Goal: Transaction & Acquisition: Purchase product/service

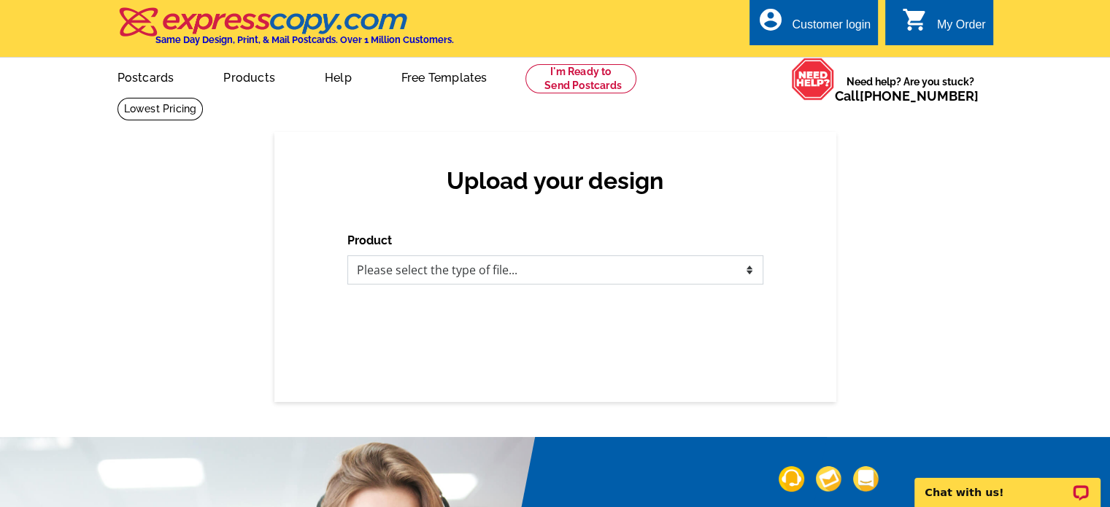
click at [534, 275] on select "Please select the type of file... Postcards Business Cards Letters and flyers G…" at bounding box center [556, 270] width 416 height 29
select select "1"
click at [348, 256] on select "Please select the type of file... Postcards Business Cards Letters and flyers G…" at bounding box center [556, 270] width 416 height 29
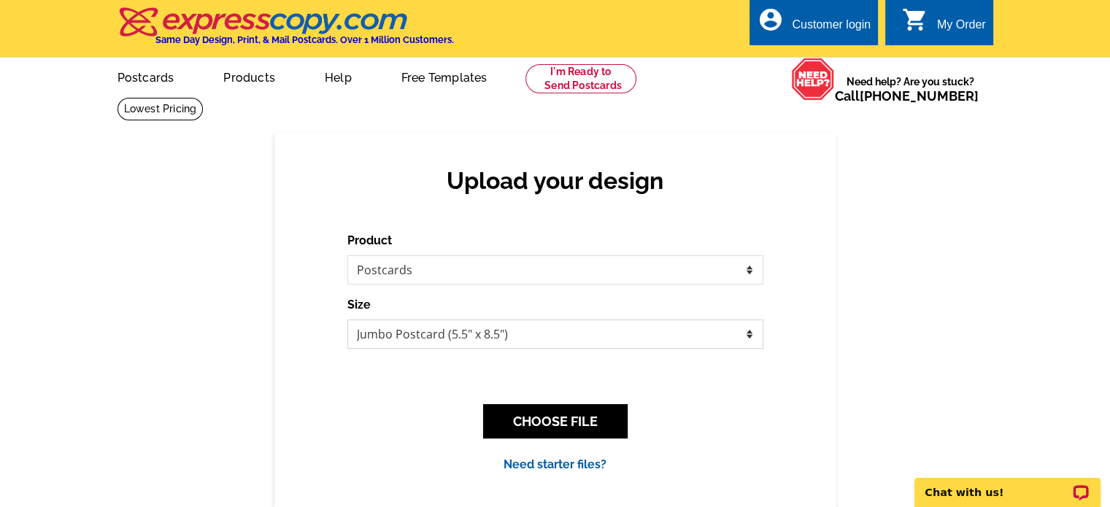
click at [421, 335] on select "Jumbo Postcard (5.5" x 8.5") Regular Postcard (4.25" x 5.6") Panoramic Postcard…" at bounding box center [556, 334] width 416 height 29
select select "1"
click at [348, 321] on select "Jumbo Postcard (5.5" x 8.5") Regular Postcard (4.25" x 5.6") Panoramic Postcard…" at bounding box center [556, 334] width 416 height 29
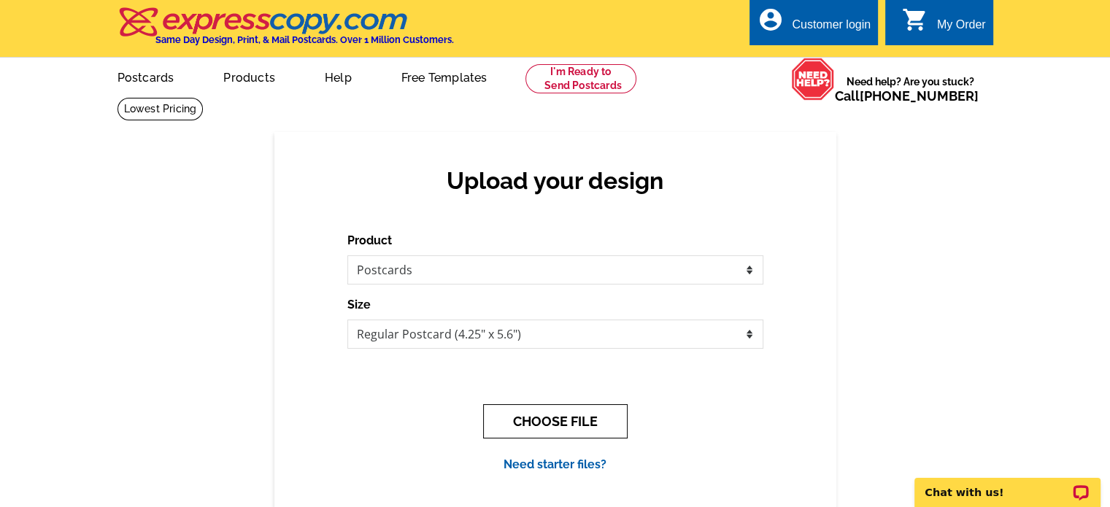
click at [553, 423] on button "CHOOSE FILE" at bounding box center [555, 421] width 145 height 34
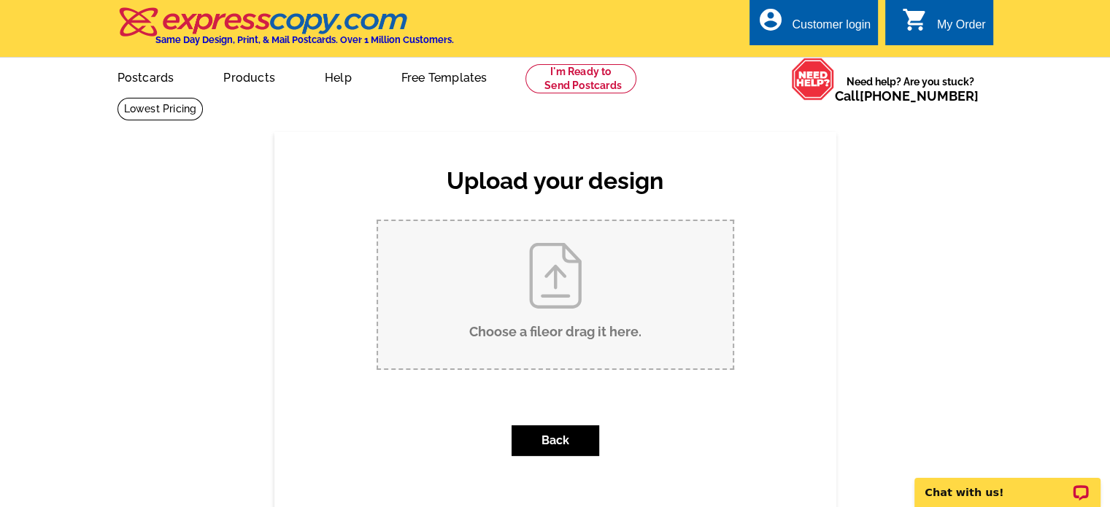
click at [549, 293] on input "Choose a file or drag it here ." at bounding box center [555, 294] width 355 height 147
type input "C:\fakepath\Regular-Postcard -Marshall.pdf"
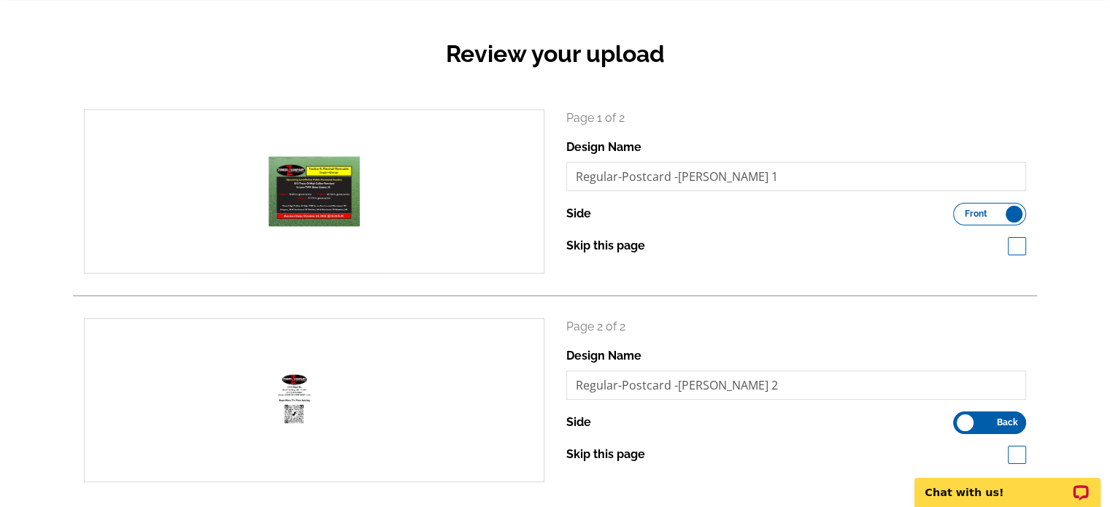
scroll to position [219, 0]
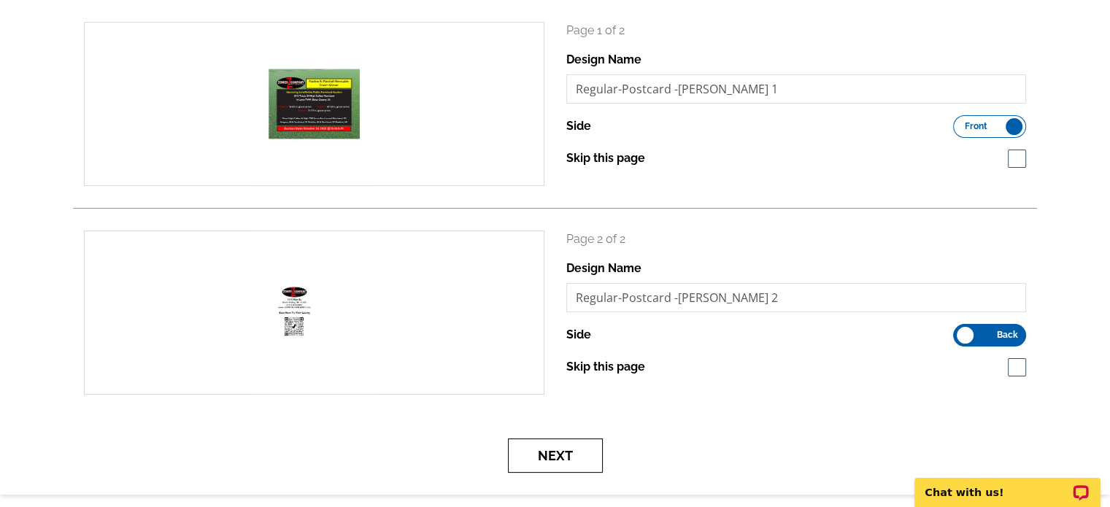
click at [579, 449] on button "Next" at bounding box center [555, 456] width 95 height 34
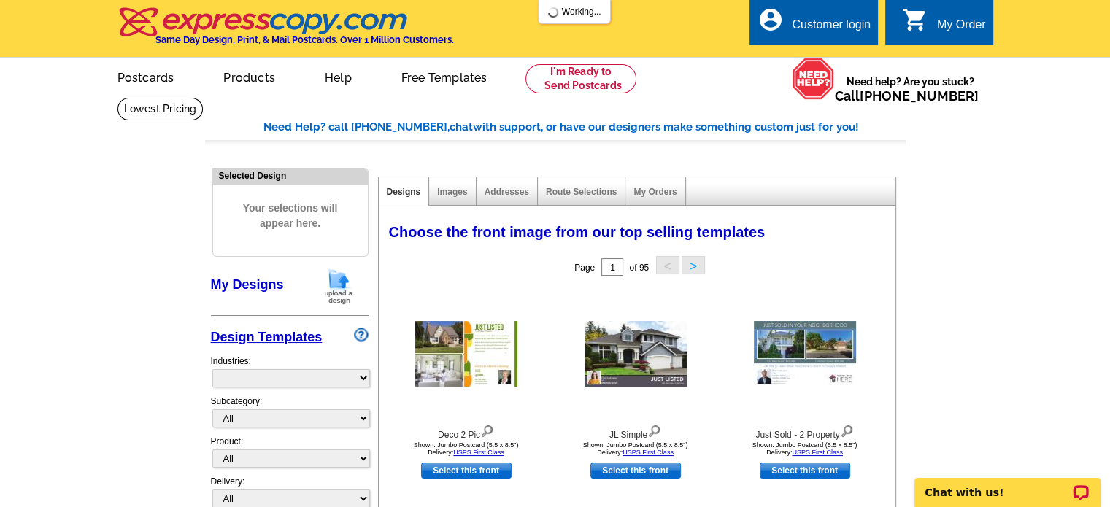
select select "785"
click at [921, 21] on icon "shopping_cart" at bounding box center [915, 20] width 26 height 26
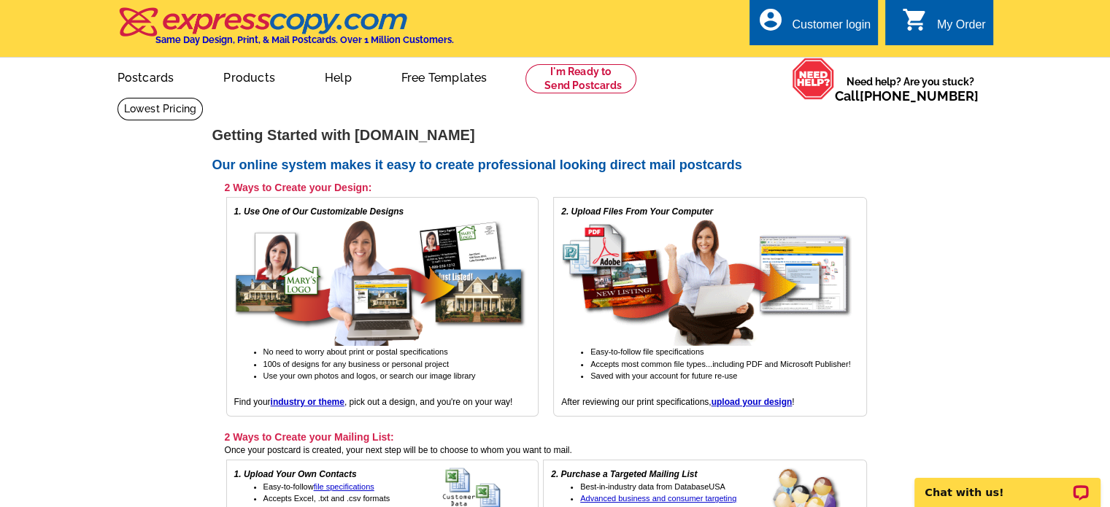
click at [794, 34] on div "Customer login" at bounding box center [831, 28] width 79 height 20
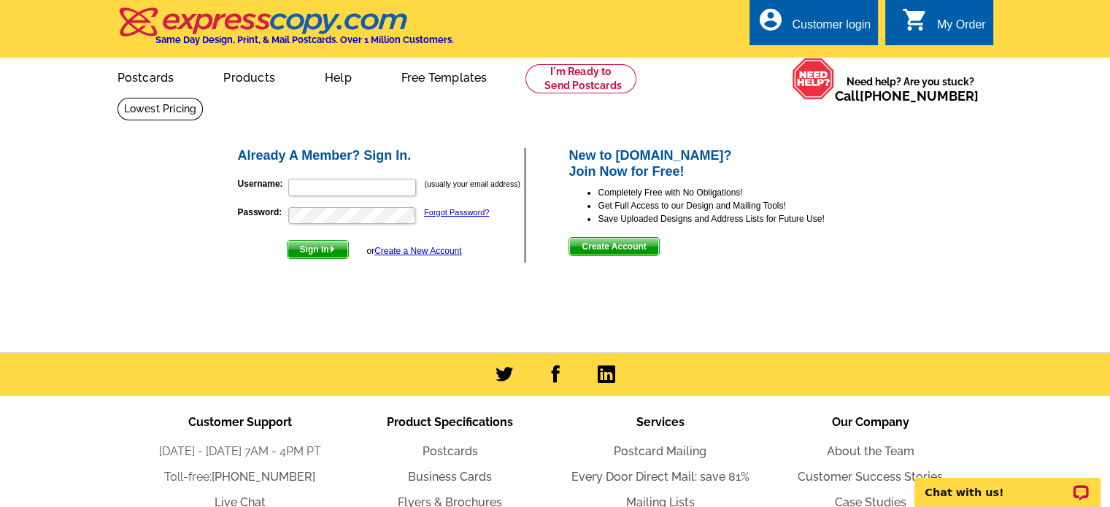
type input "[PERSON_NAME][EMAIL_ADDRESS][DOMAIN_NAME]"
click at [326, 245] on span "Sign In" at bounding box center [318, 250] width 61 height 18
